Goal: Task Accomplishment & Management: Complete application form

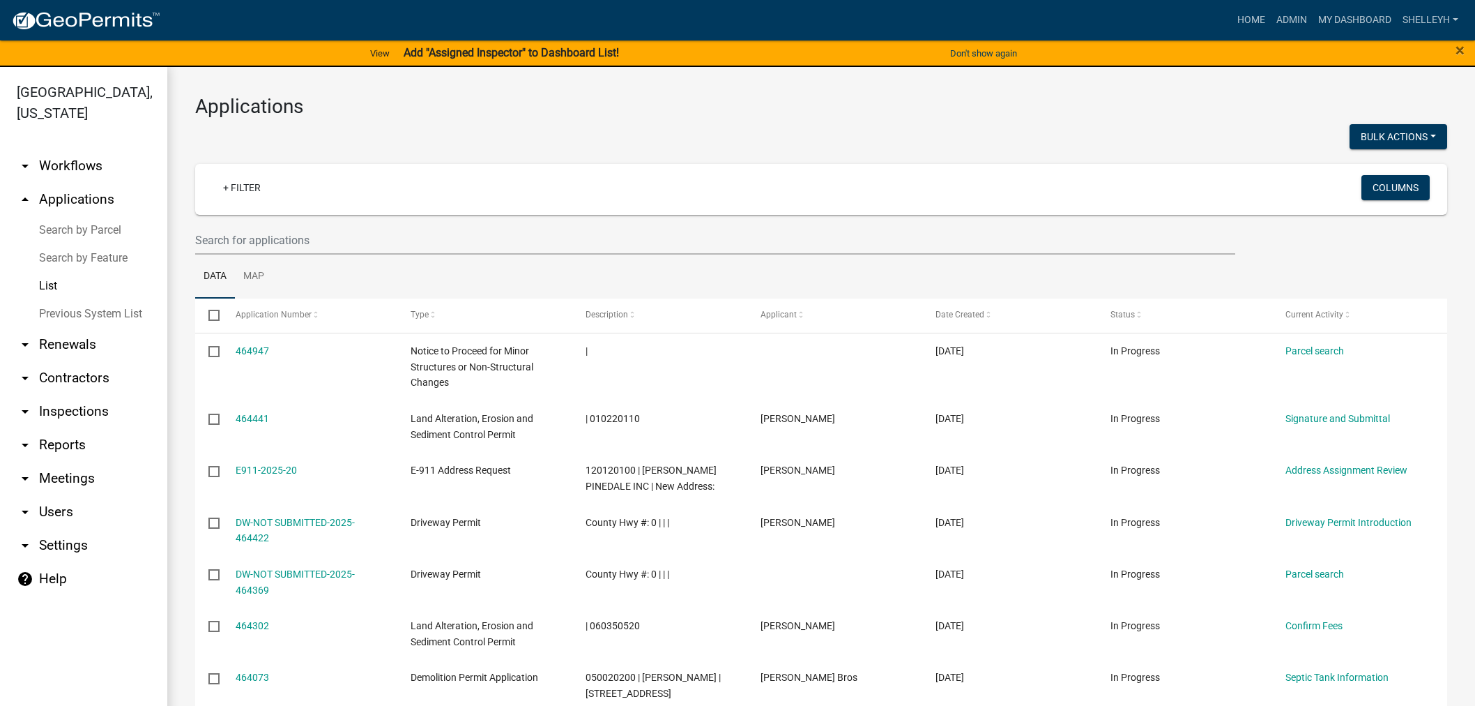
select select "1: 25"
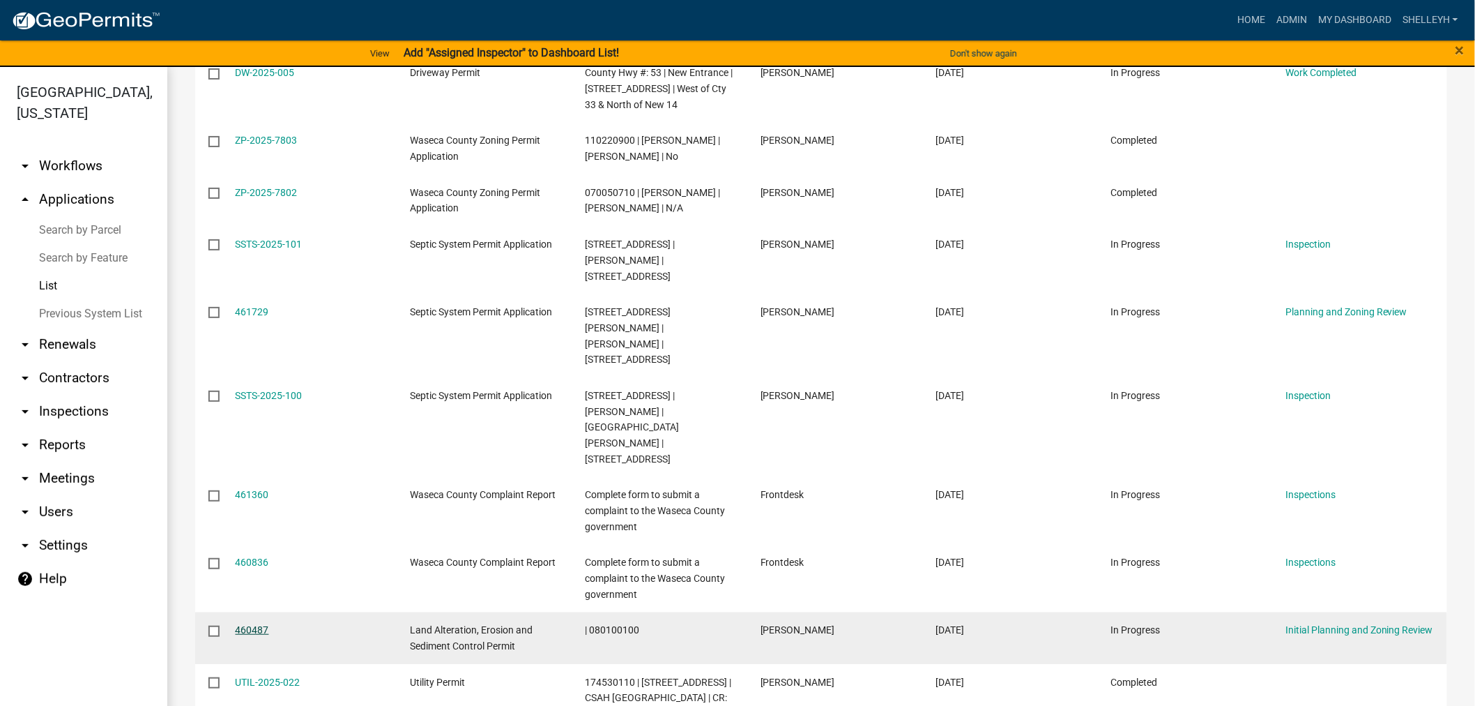
click at [253, 624] on link "460487" at bounding box center [252, 629] width 33 height 11
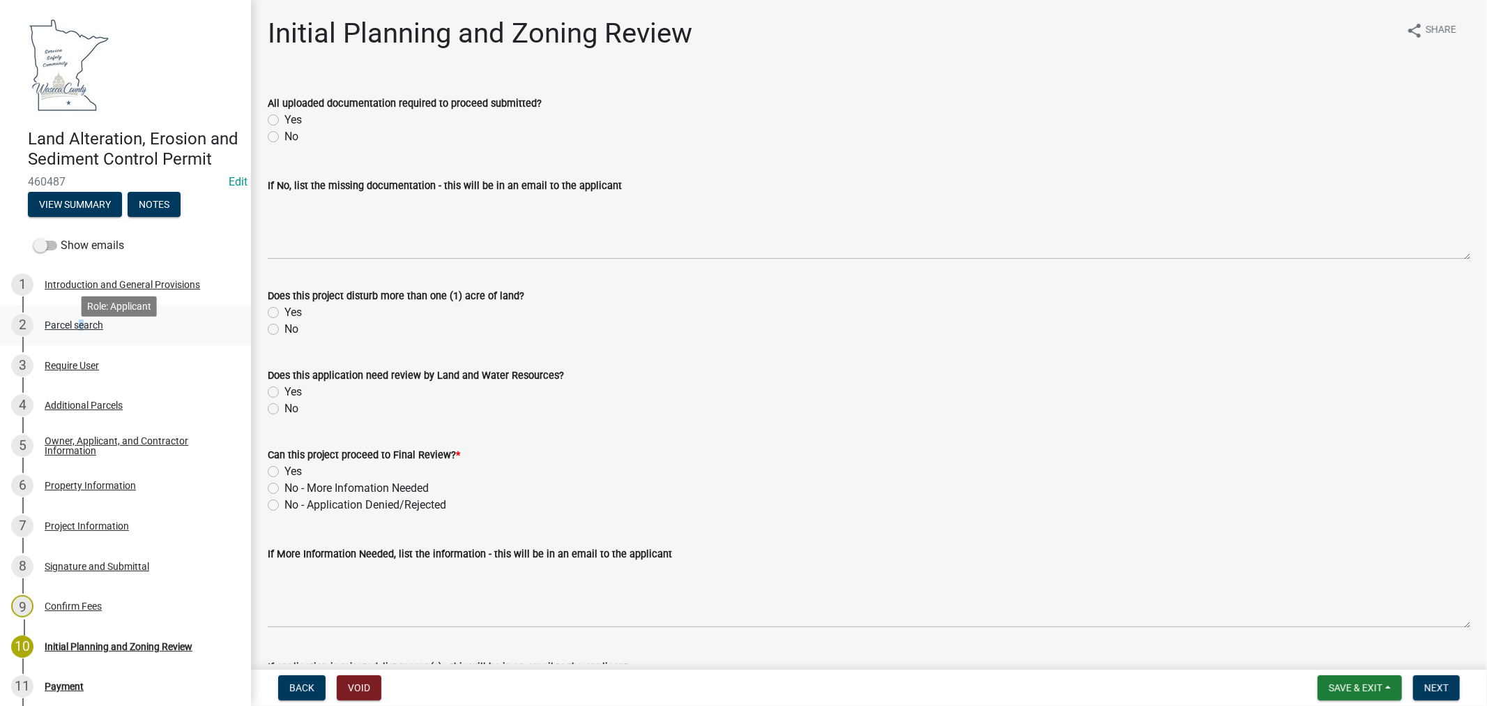
click at [77, 336] on div "2 Parcel search" at bounding box center [120, 325] width 218 height 22
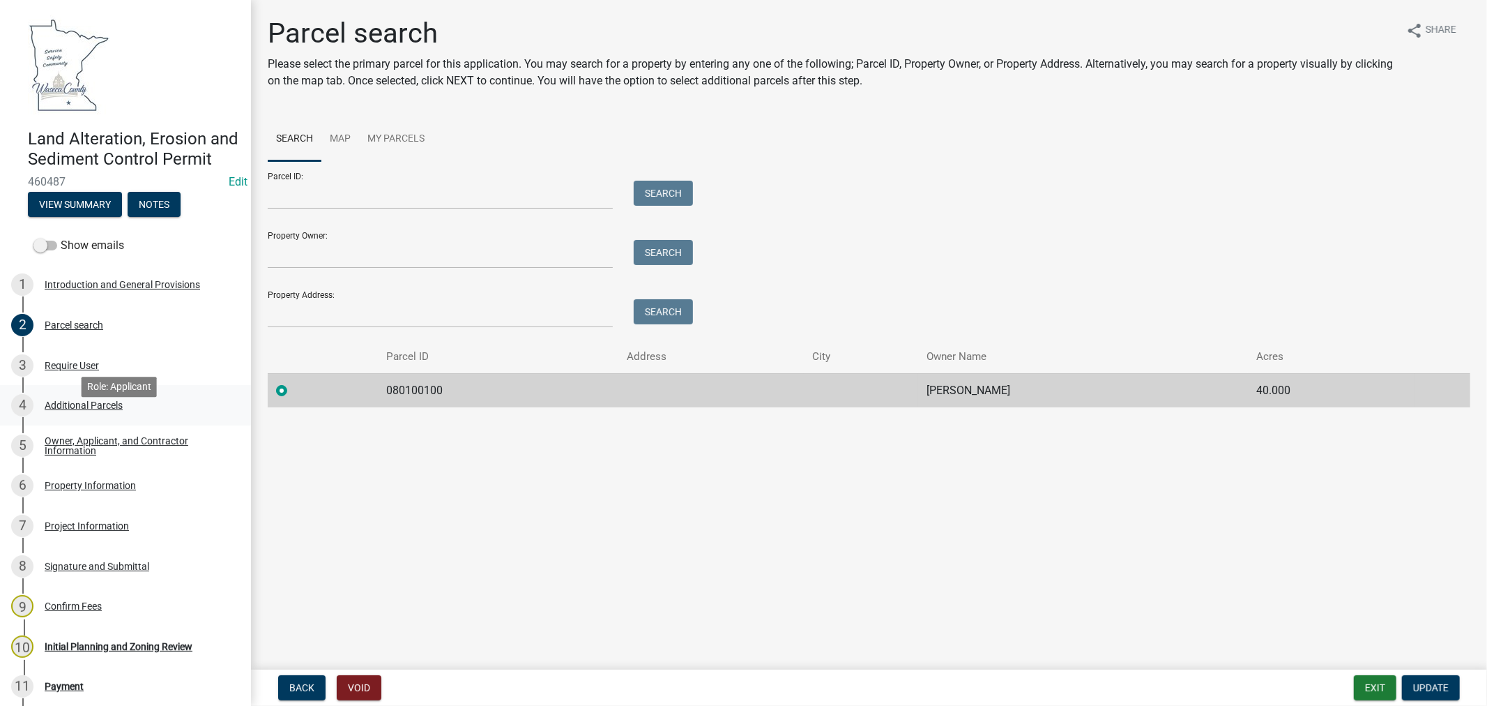
click at [61, 410] on div "Additional Parcels" at bounding box center [84, 405] width 78 height 10
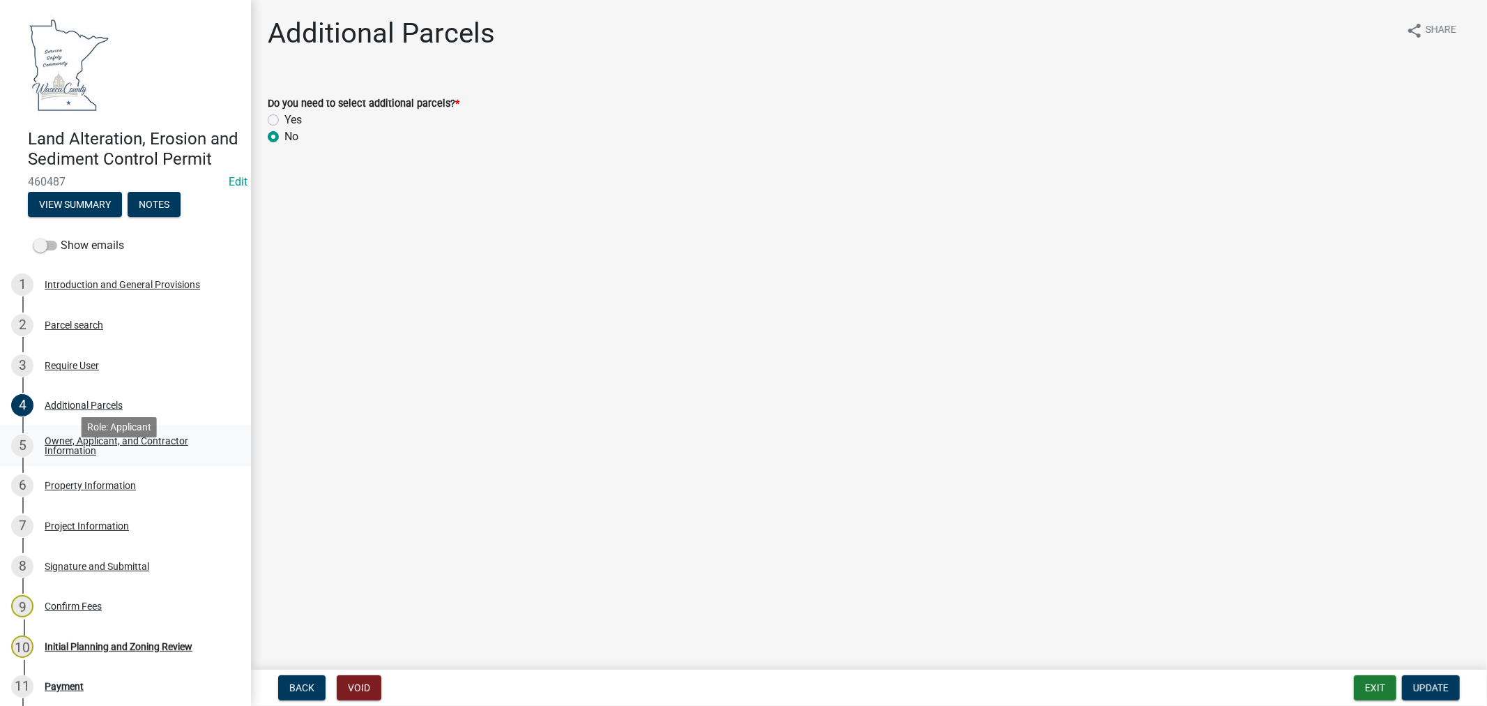
click at [68, 455] on div "Owner, Applicant, and Contractor Information" at bounding box center [137, 446] width 184 height 20
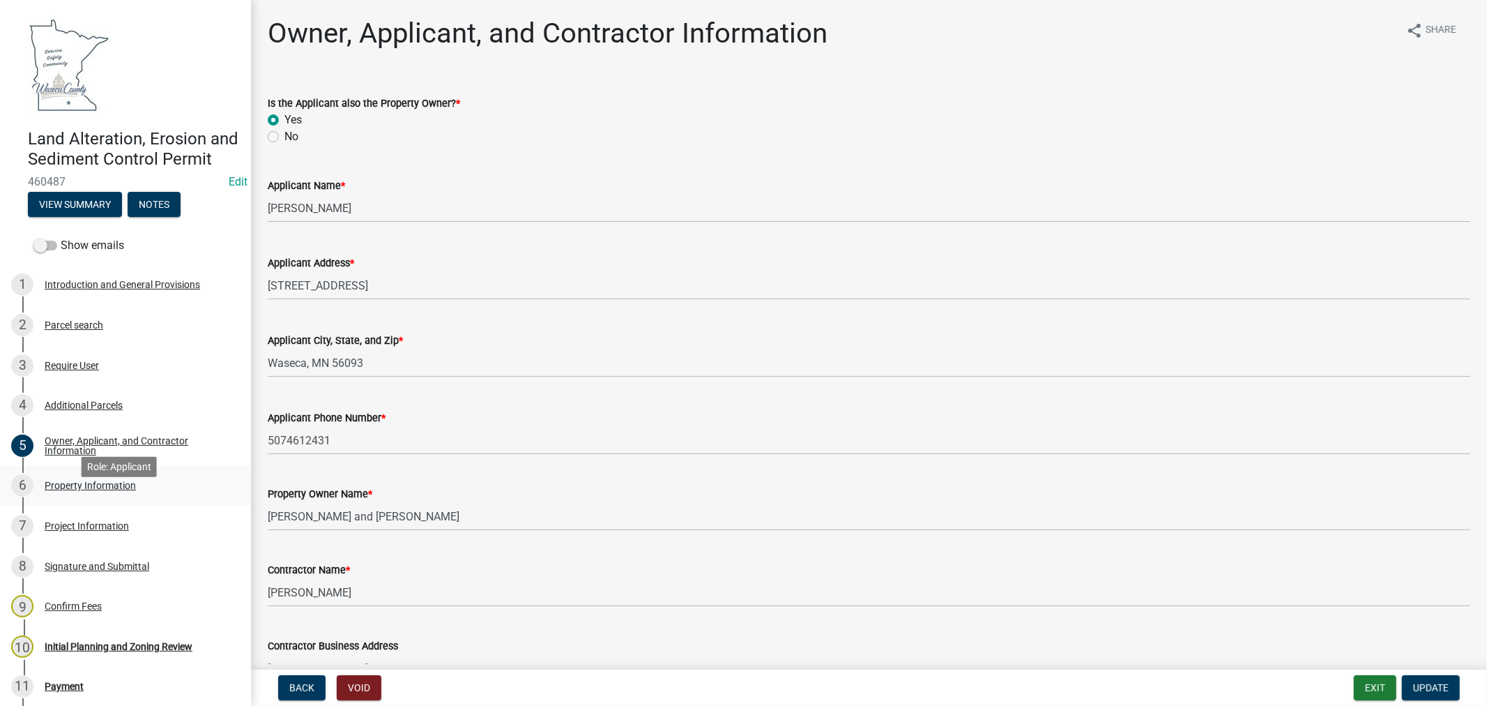
click at [91, 490] on div "Property Information" at bounding box center [90, 485] width 91 height 10
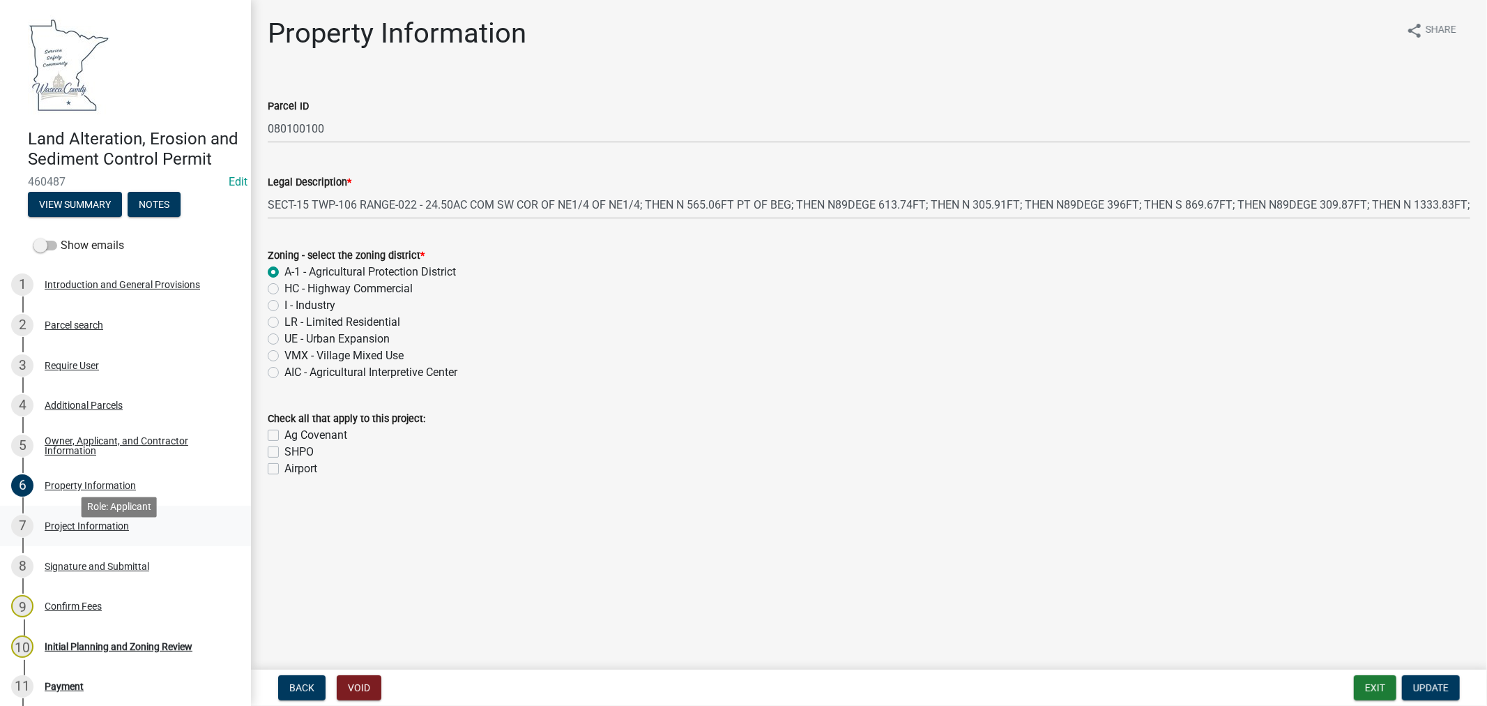
click at [56, 531] on div "Project Information" at bounding box center [87, 526] width 84 height 10
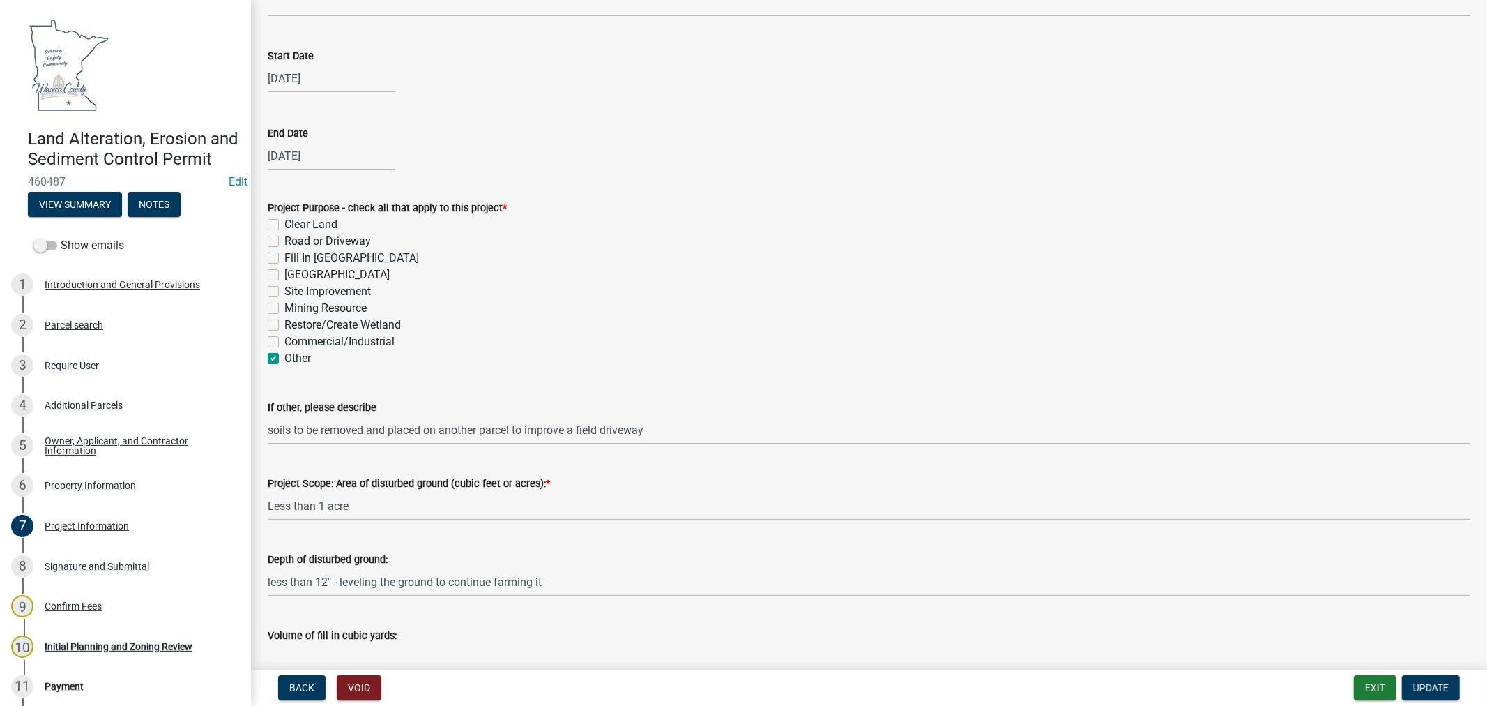
scroll to position [619, 0]
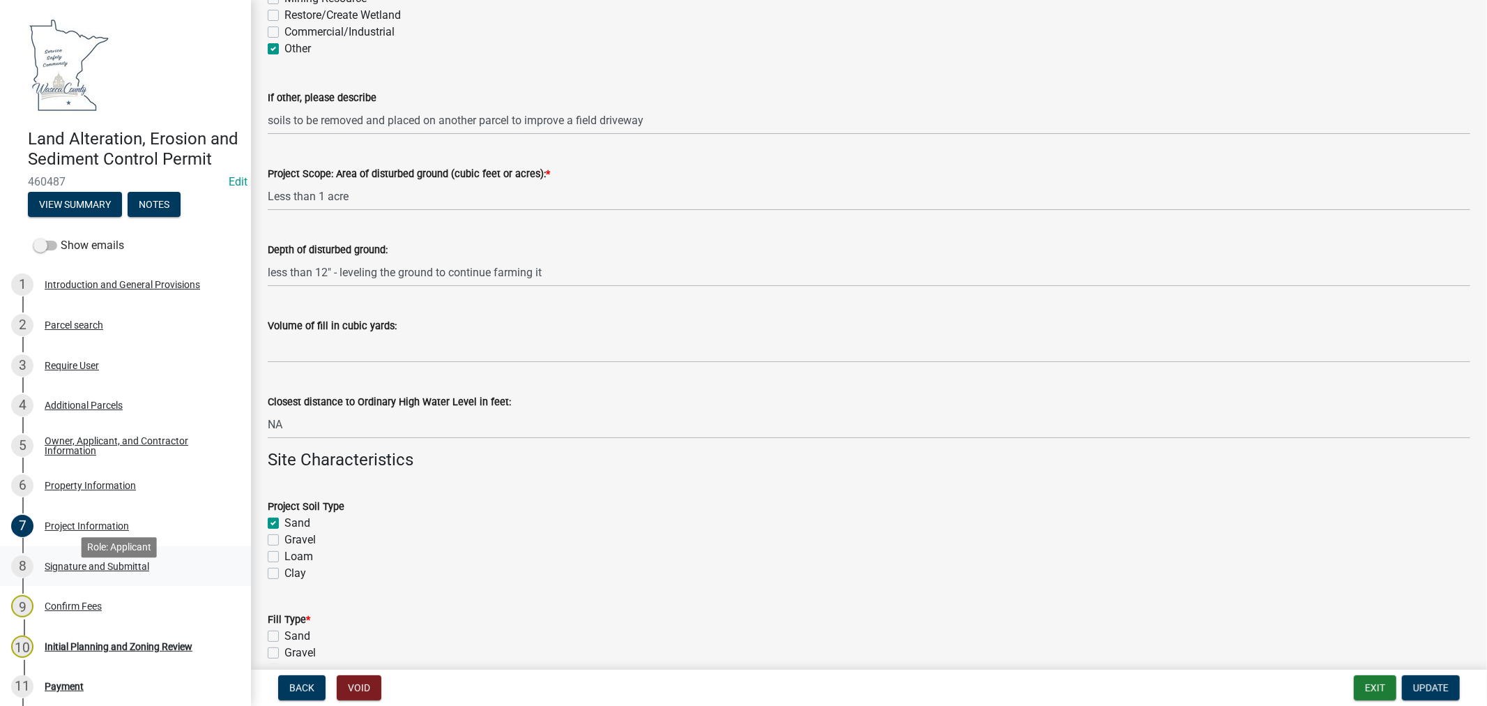
click at [70, 571] on div "Signature and Submittal" at bounding box center [97, 566] width 105 height 10
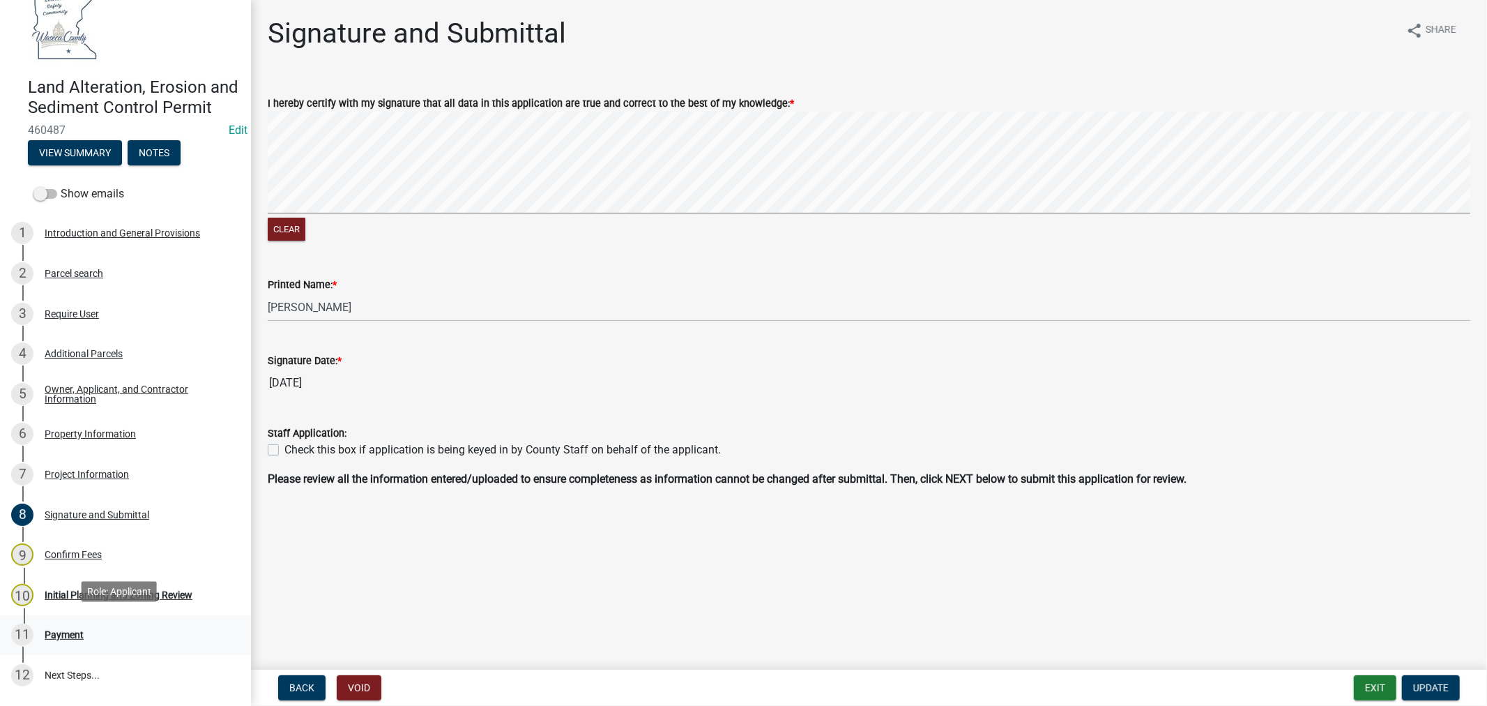
scroll to position [77, 0]
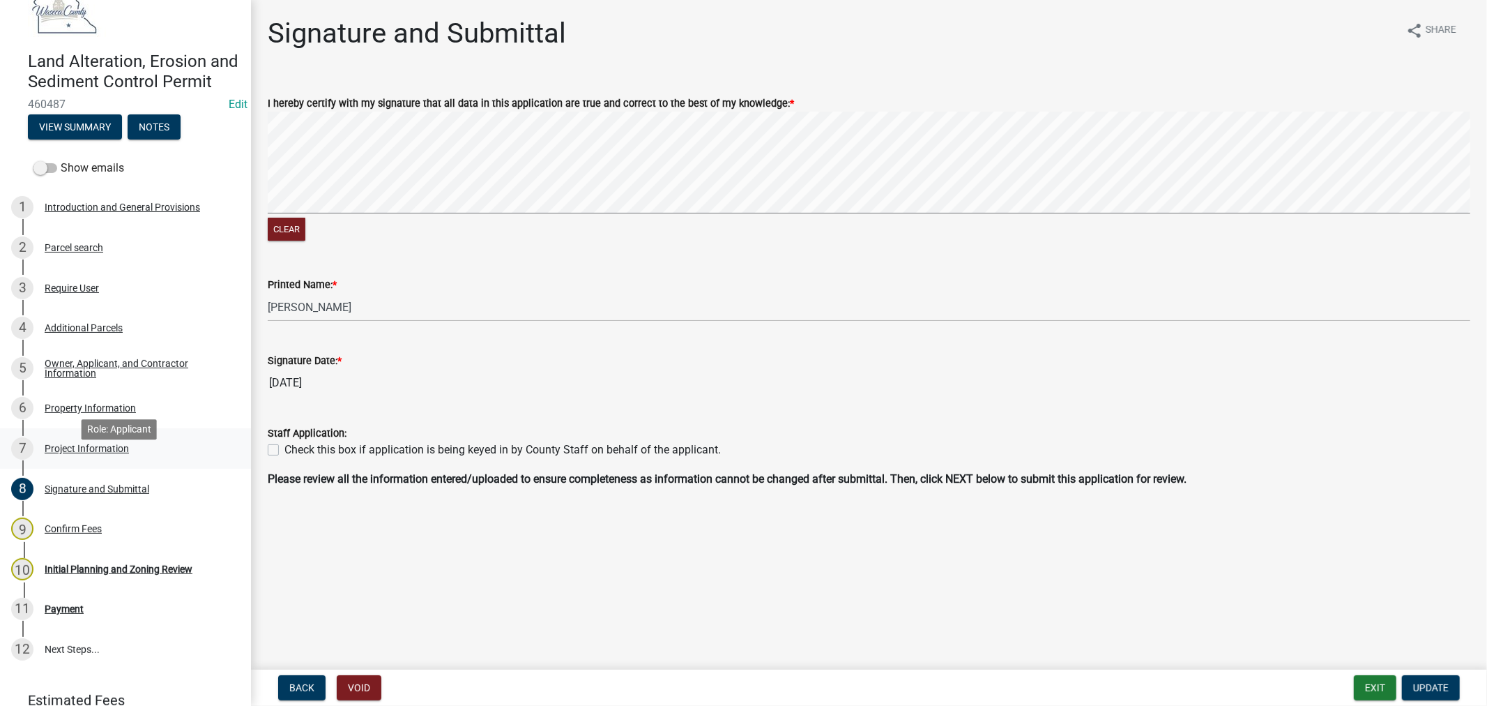
click at [84, 453] on div "Project Information" at bounding box center [87, 448] width 84 height 10
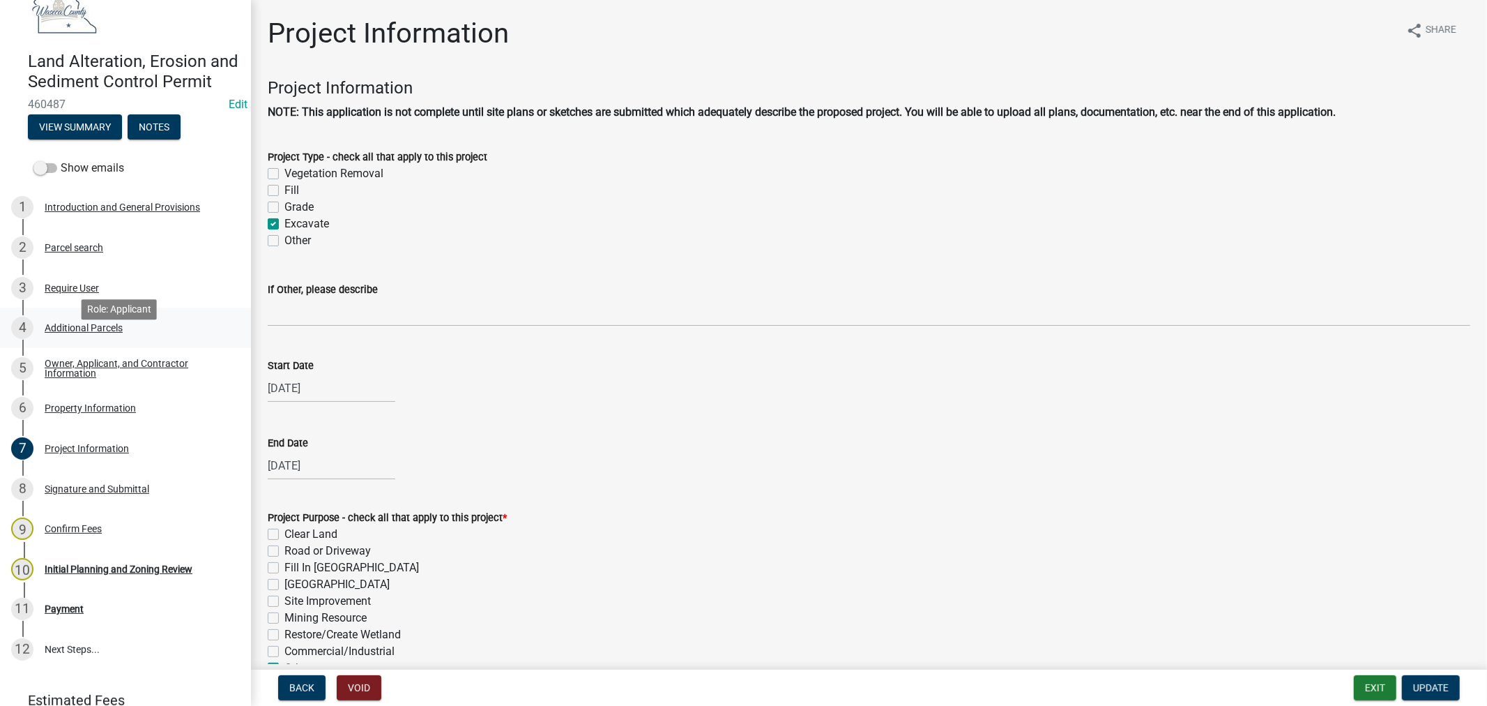
click at [79, 333] on div "Additional Parcels" at bounding box center [84, 328] width 78 height 10
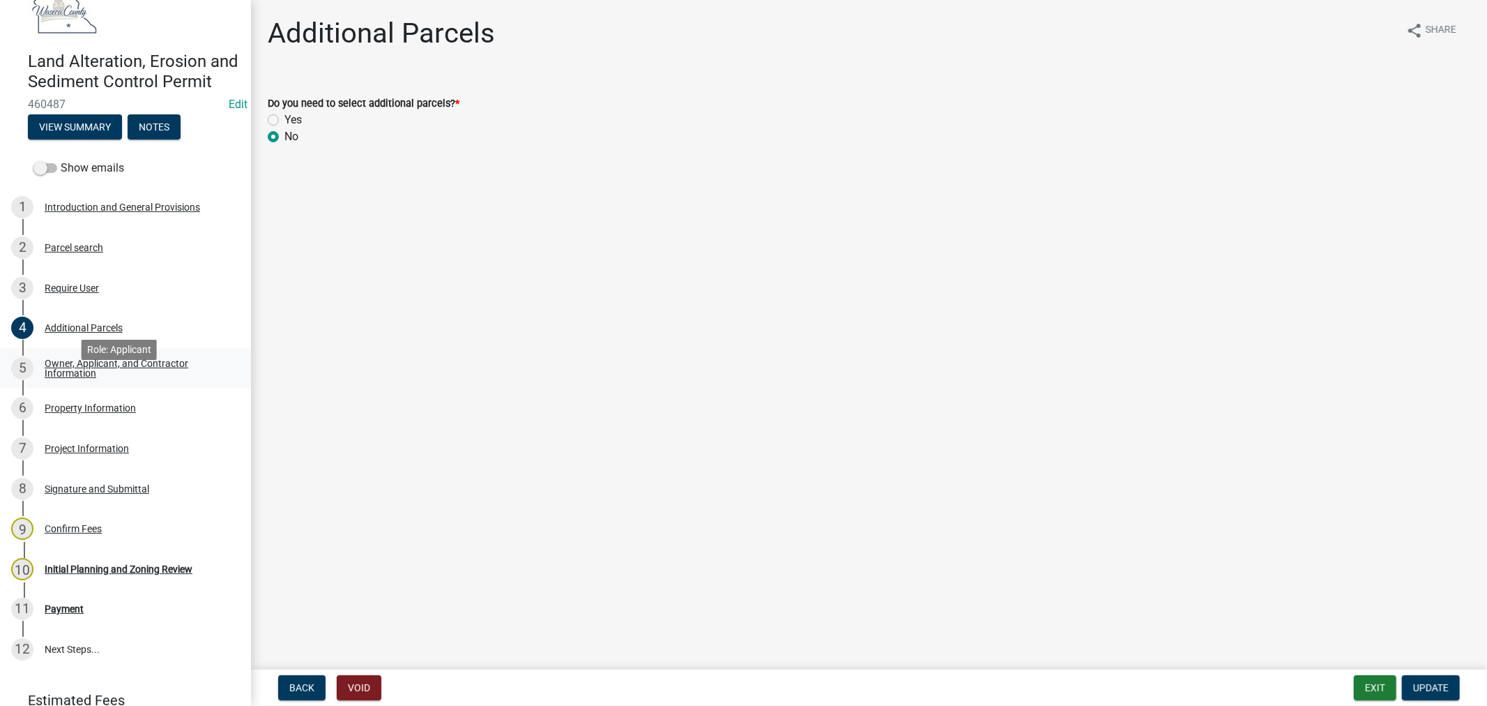
click at [71, 378] on div "Owner, Applicant, and Contractor Information" at bounding box center [137, 368] width 184 height 20
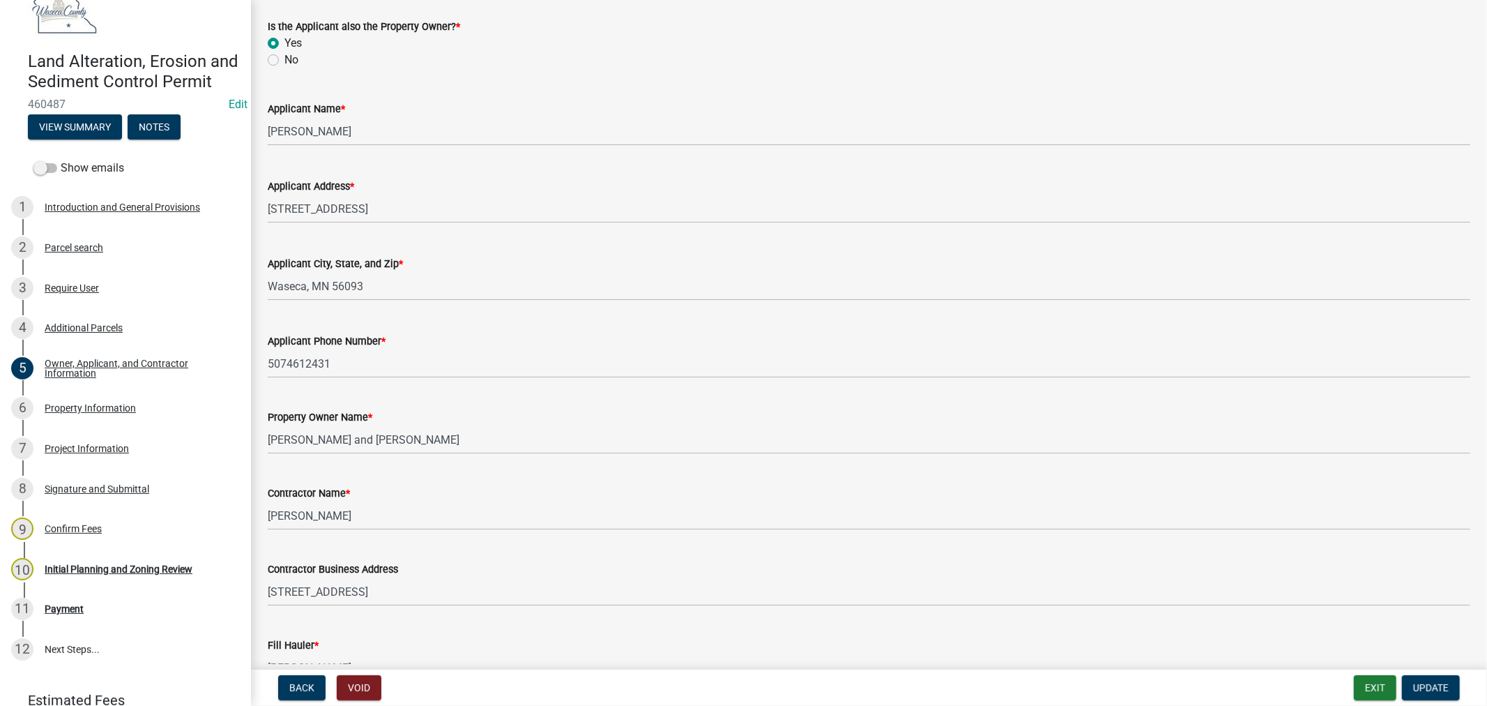
scroll to position [160, 0]
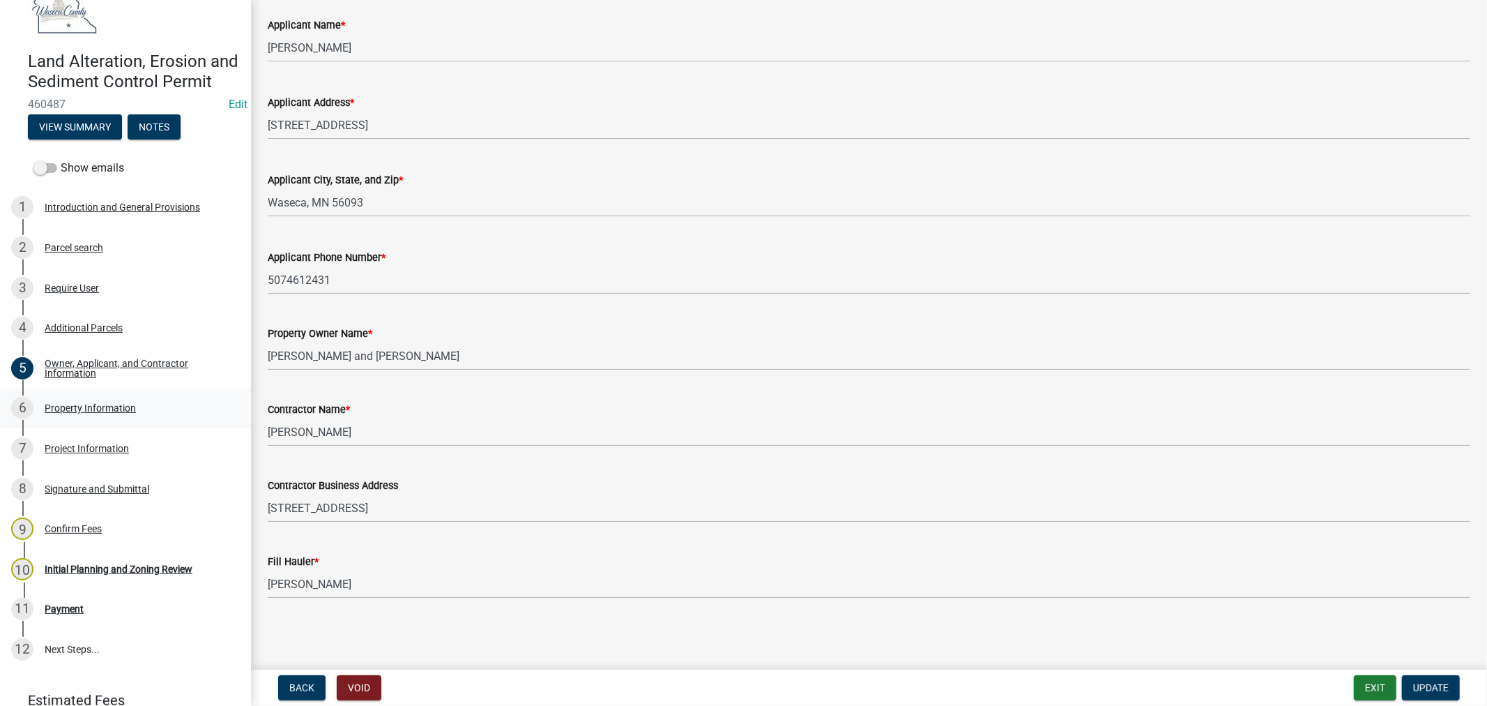
click at [105, 413] on div "Property Information" at bounding box center [90, 408] width 91 height 10
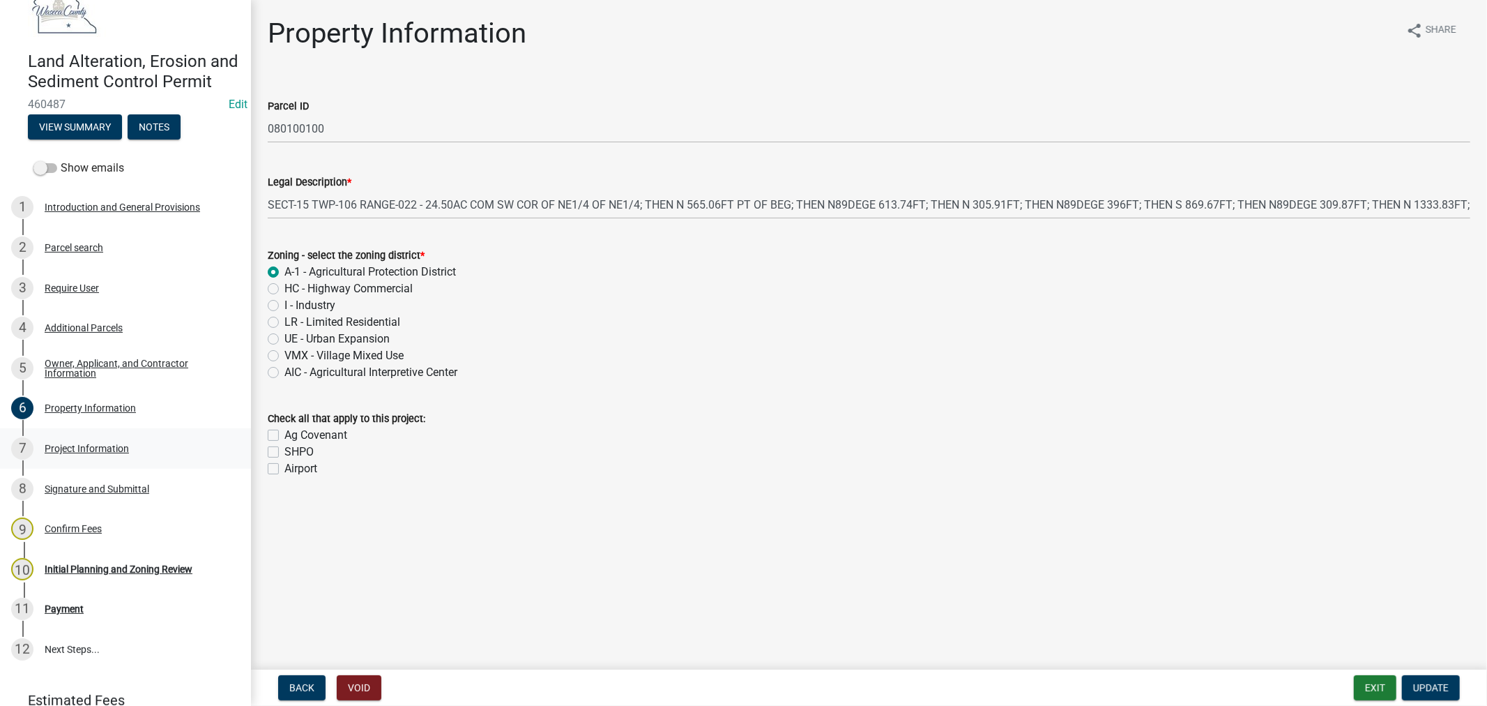
click at [67, 453] on div "Project Information" at bounding box center [87, 448] width 84 height 10
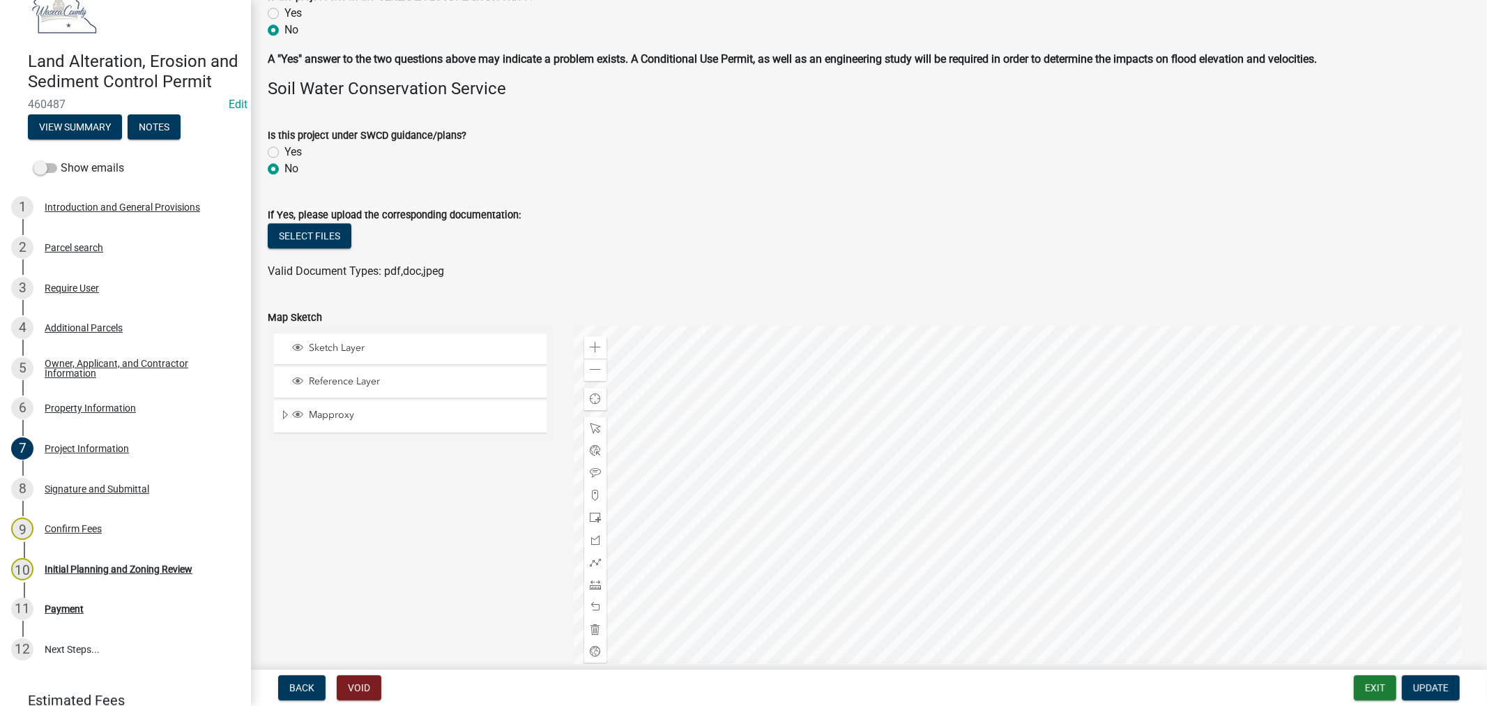
scroll to position [3406, 0]
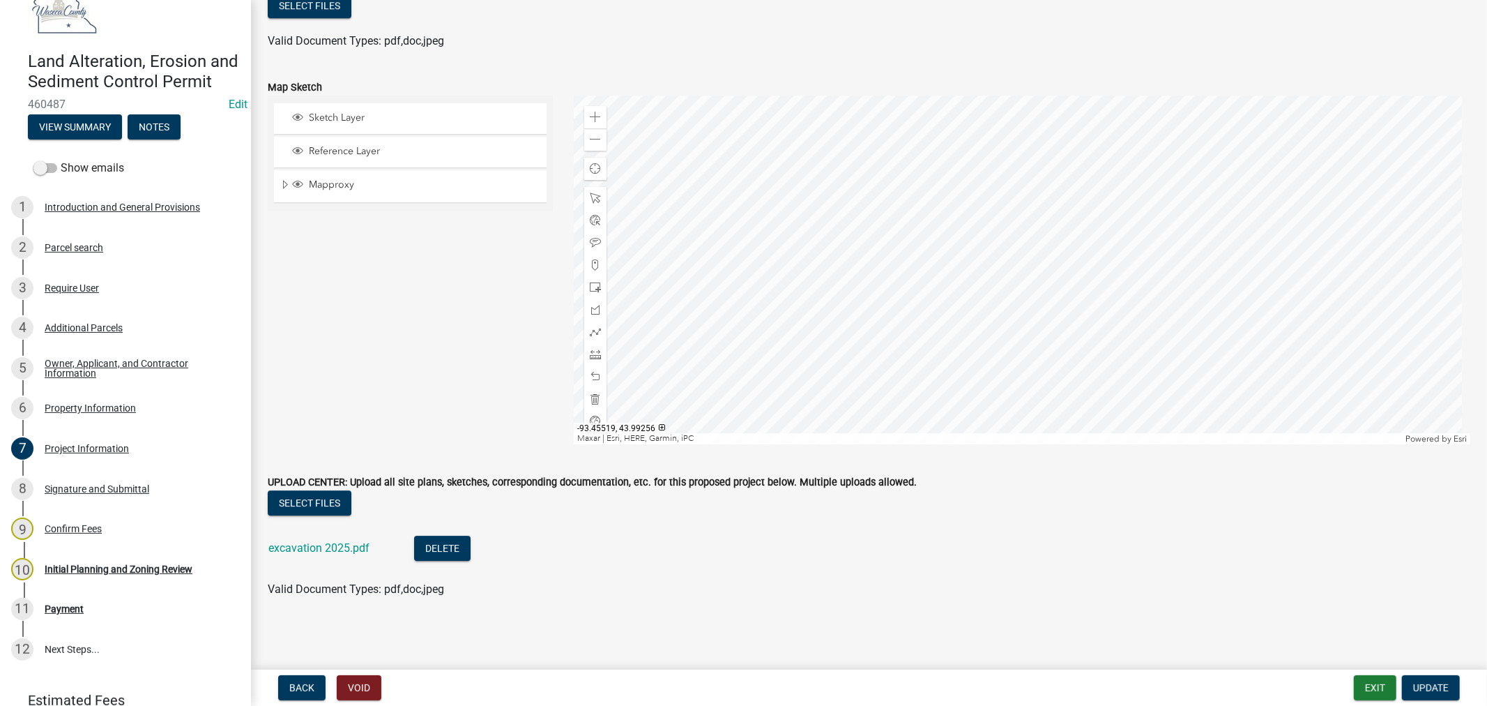
drag, startPoint x: 64, startPoint y: 428, endPoint x: 494, endPoint y: 388, distance: 431.3
click at [64, 413] on div "Property Information" at bounding box center [90, 408] width 91 height 10
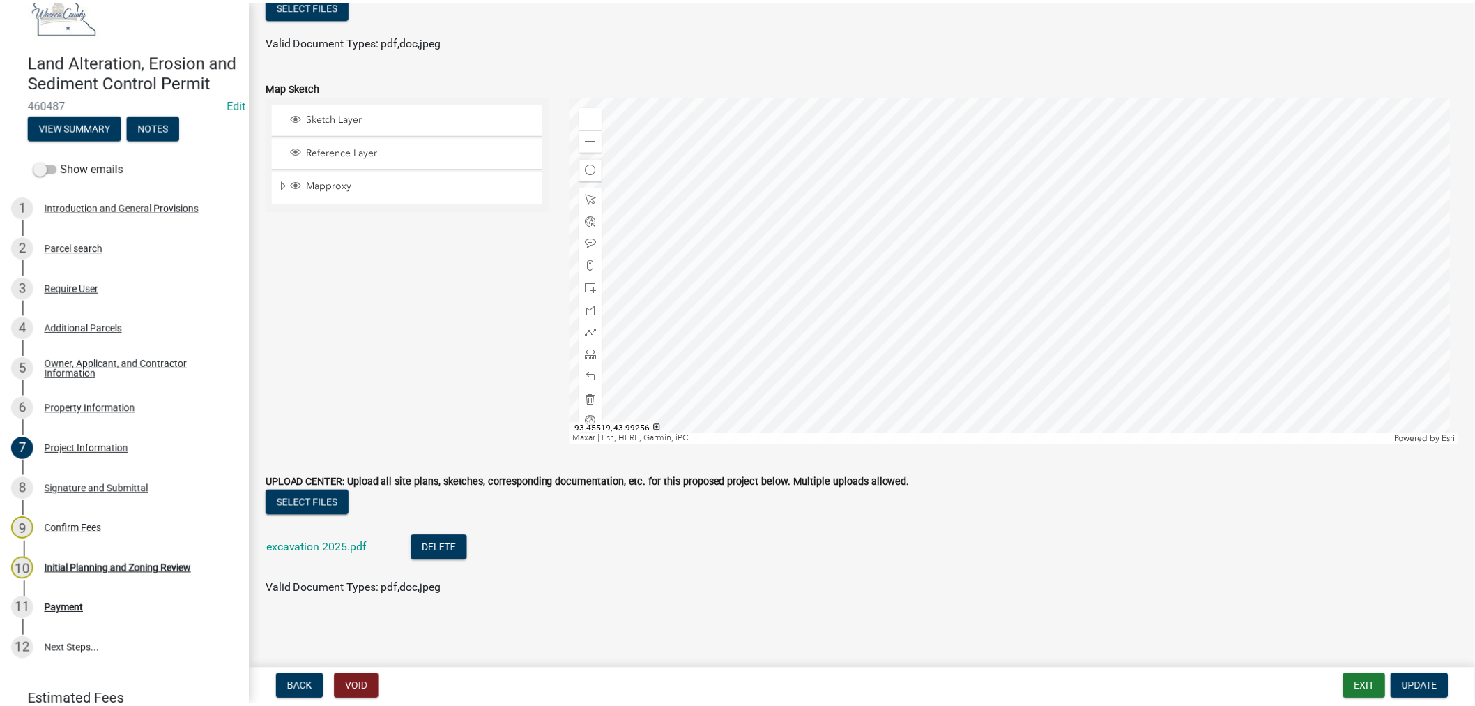
scroll to position [0, 0]
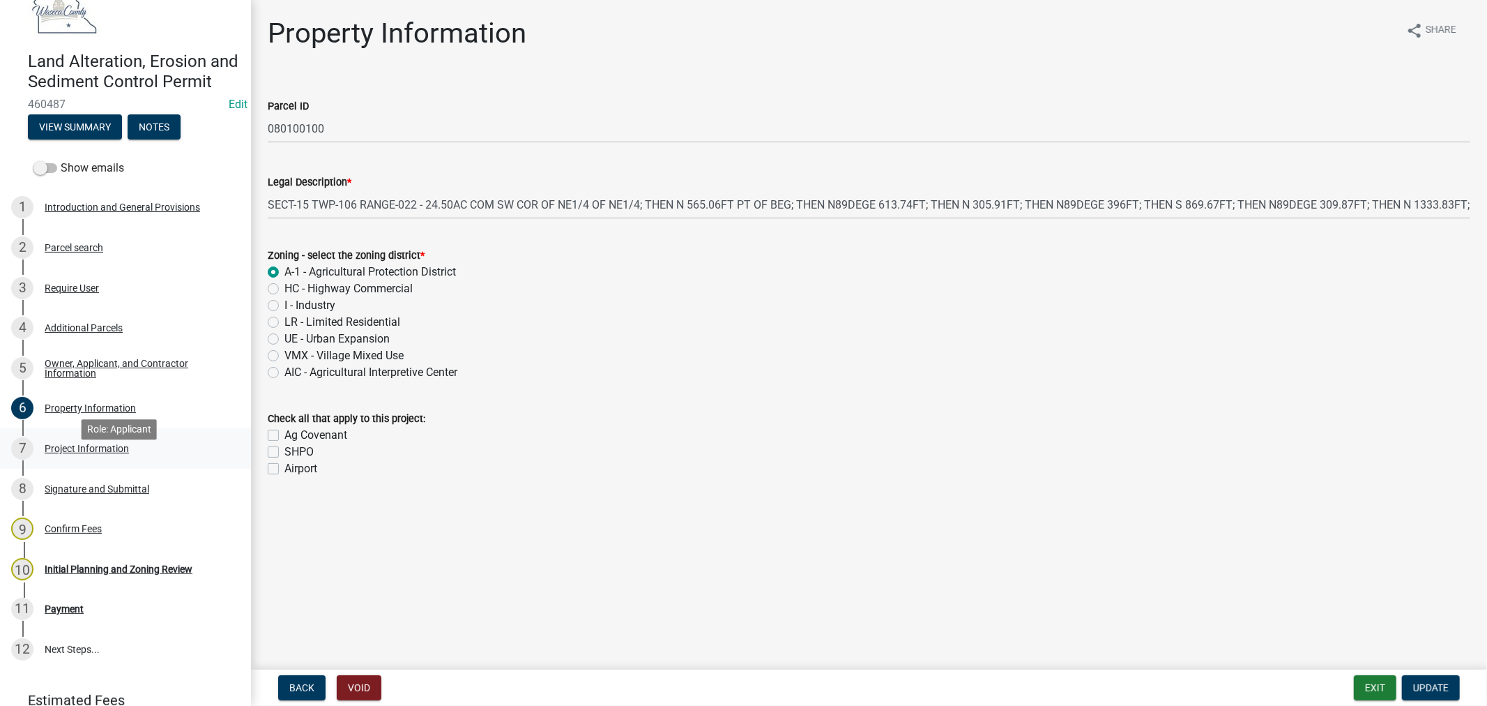
click at [51, 459] on div "7 Project Information" at bounding box center [120, 448] width 218 height 22
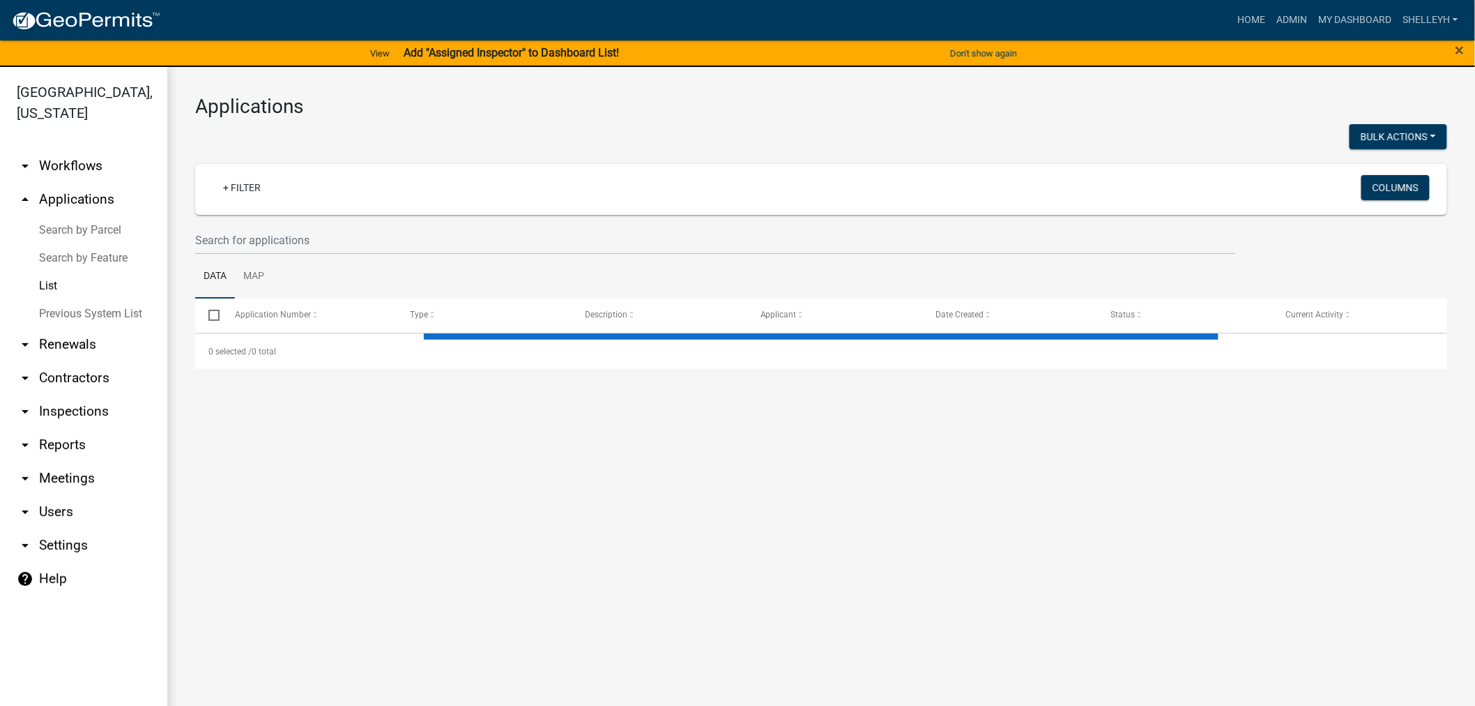
select select "1: 25"
